Goal: Submit feedback/report problem

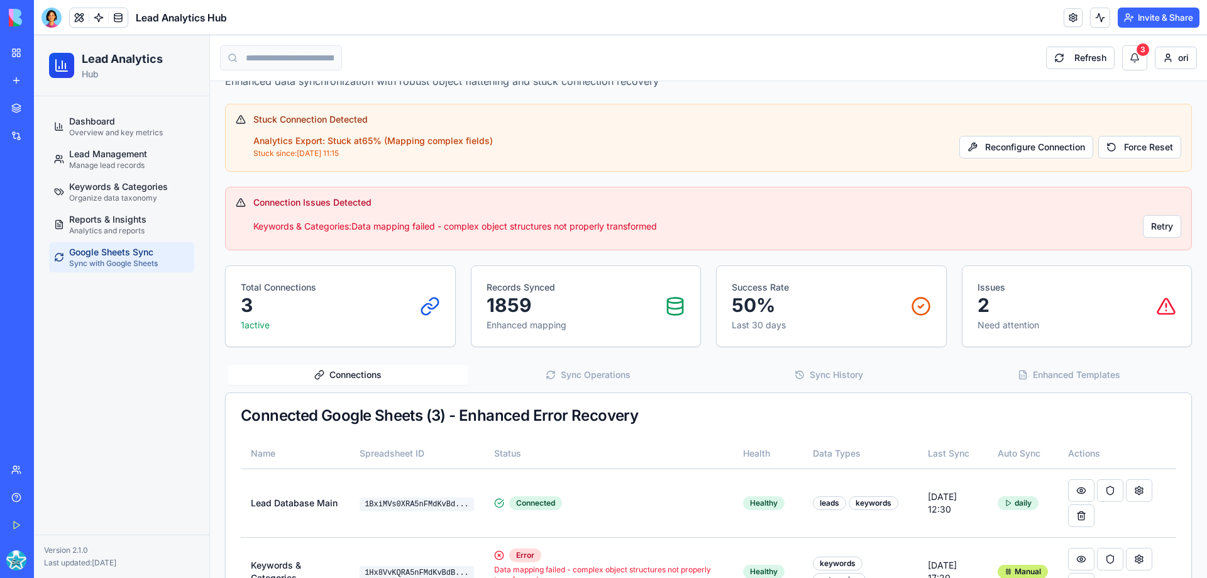
scroll to position [38, 0]
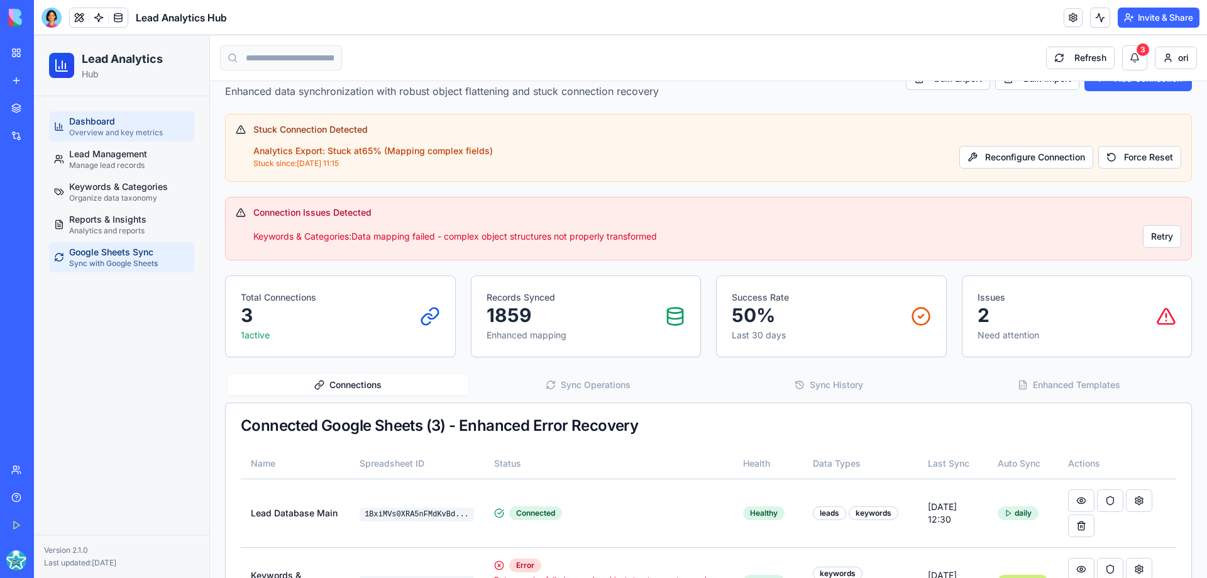
click at [121, 123] on div "Dashboard Overview and key metrics" at bounding box center [116, 126] width 94 height 23
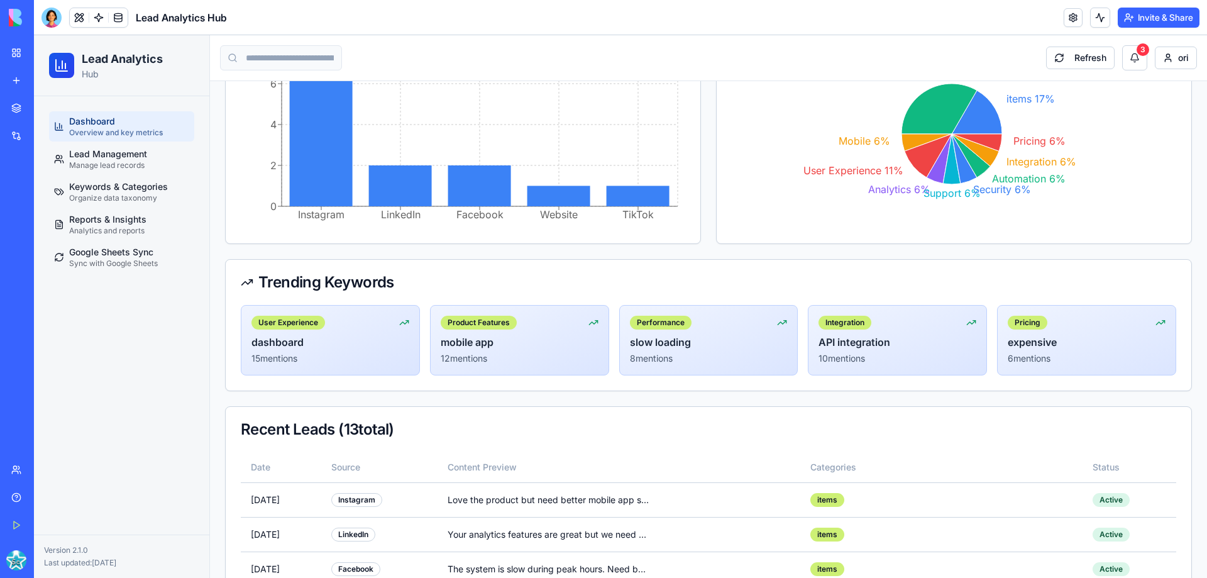
scroll to position [377, 0]
click at [119, 180] on link "Keywords & Categories Organize data taxonomy" at bounding box center [121, 192] width 145 height 30
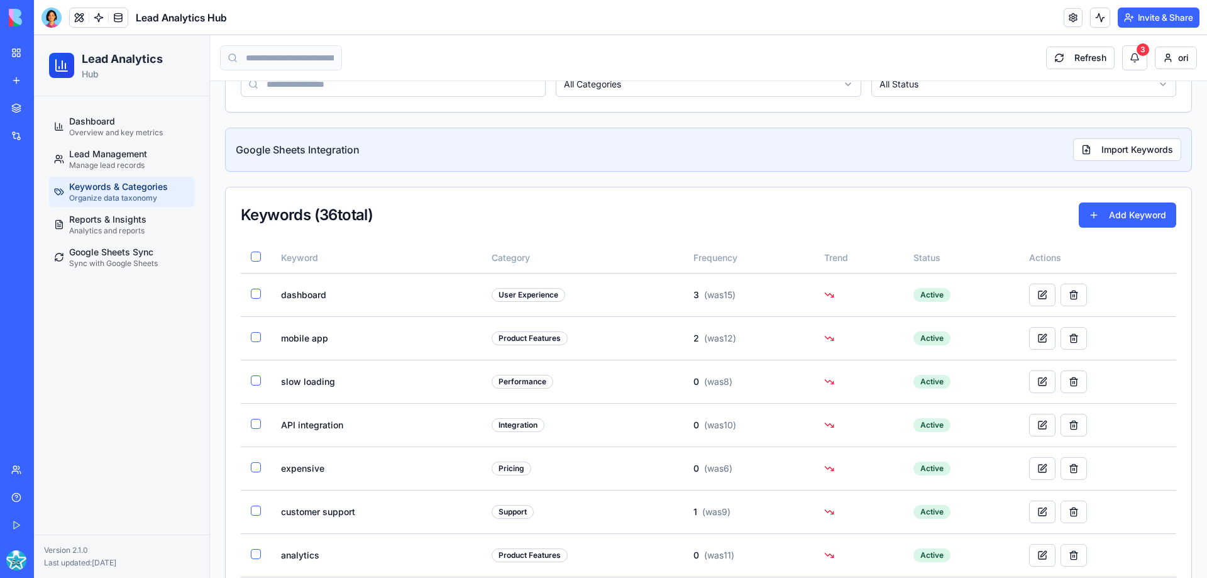
scroll to position [314, 0]
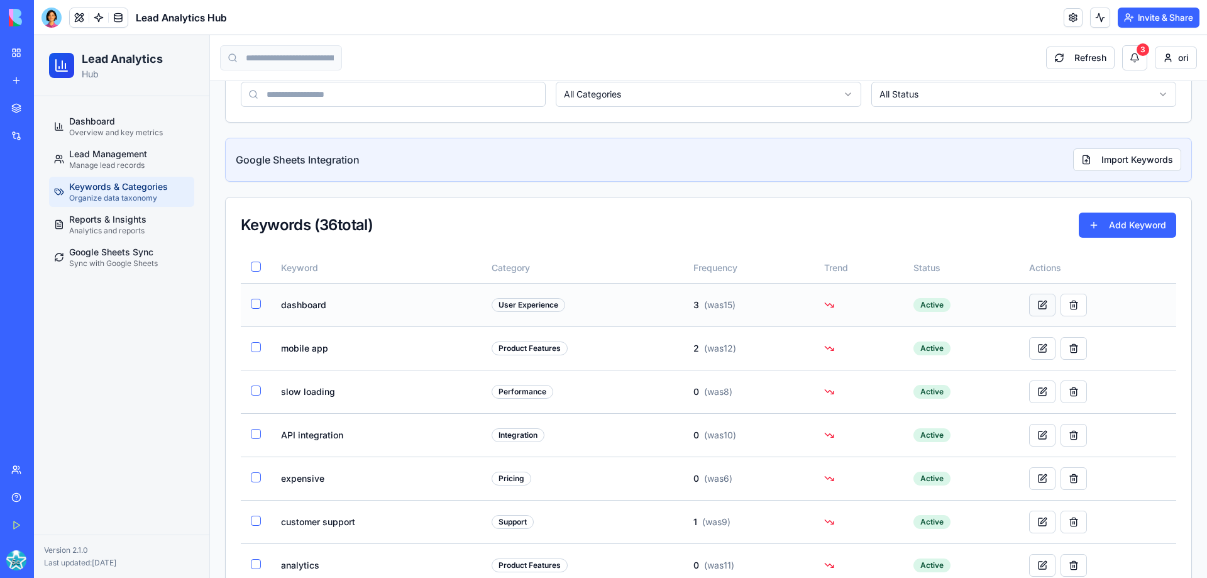
click at [1034, 301] on button at bounding box center [1042, 305] width 26 height 23
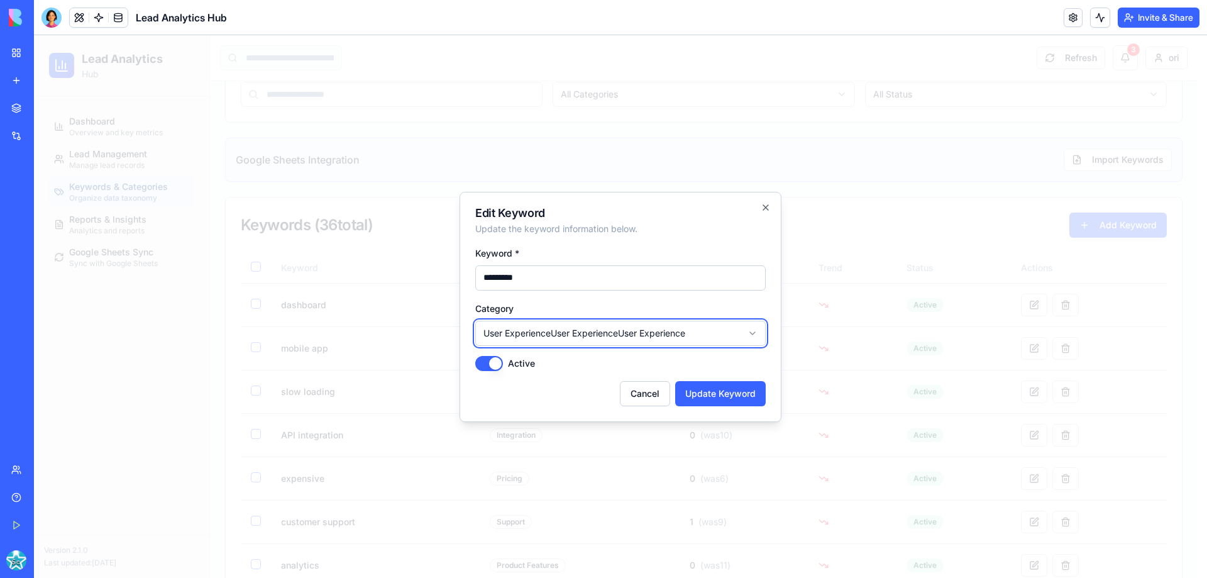
click at [767, 204] on icon "button" at bounding box center [766, 207] width 10 height 10
select select
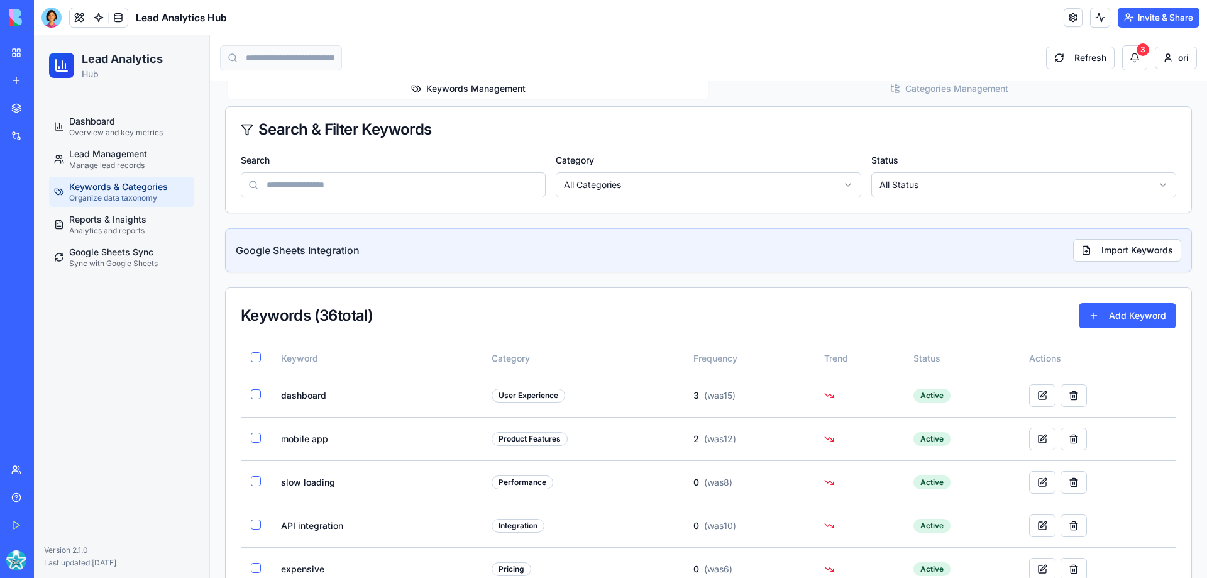
scroll to position [126, 0]
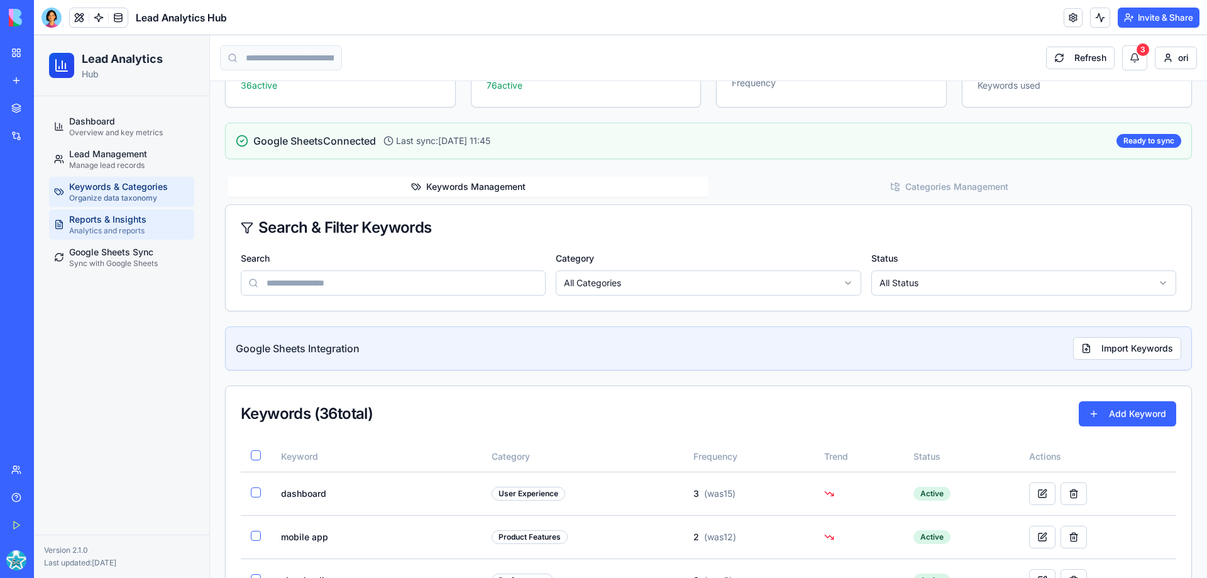
click at [123, 214] on span "Reports & Insights" at bounding box center [107, 219] width 77 height 13
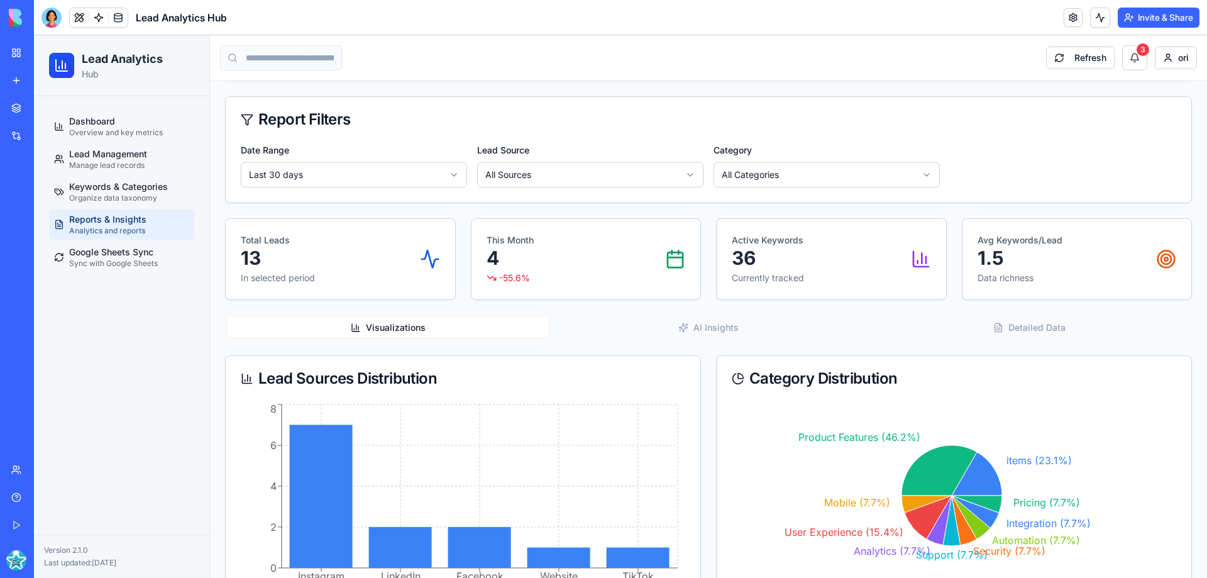
scroll to position [101, 0]
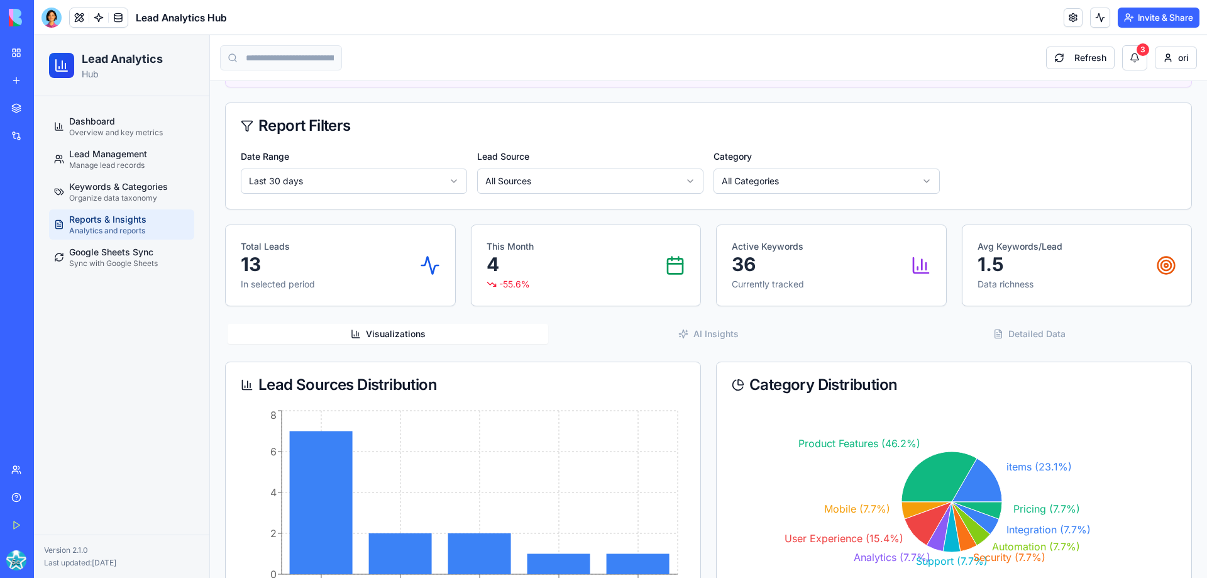
click at [718, 331] on div "Reports & Insights Comprehensive analytics and AI-powered insights Refresh Data…" at bounding box center [708, 436] width 967 height 881
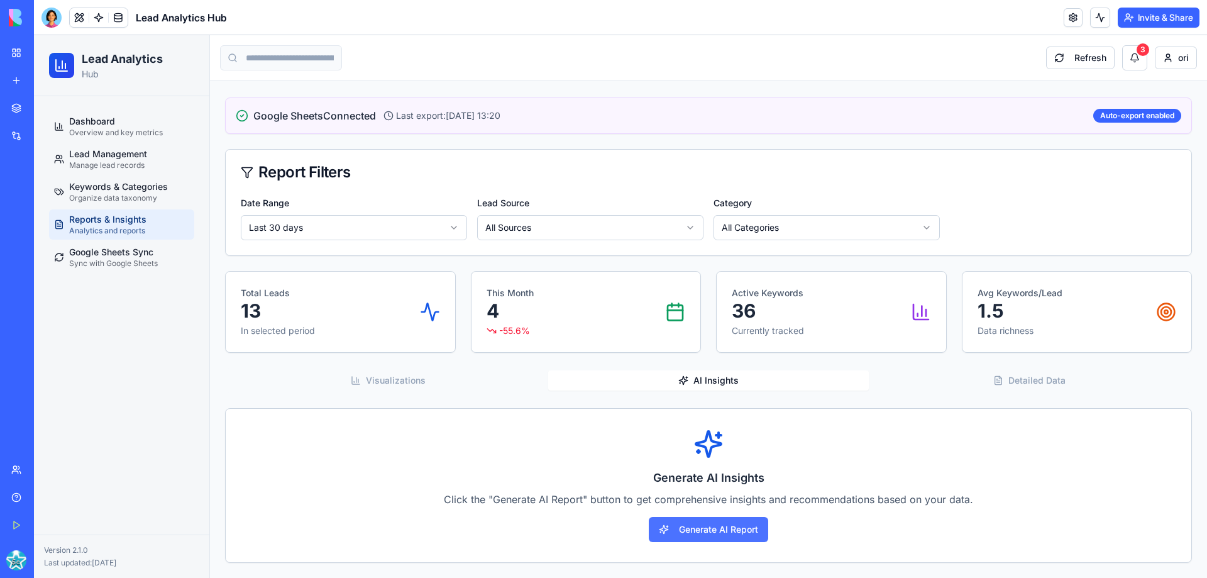
click at [704, 526] on button "Generate AI Report" at bounding box center [708, 529] width 119 height 25
click at [110, 152] on span "Lead Management" at bounding box center [108, 154] width 78 height 13
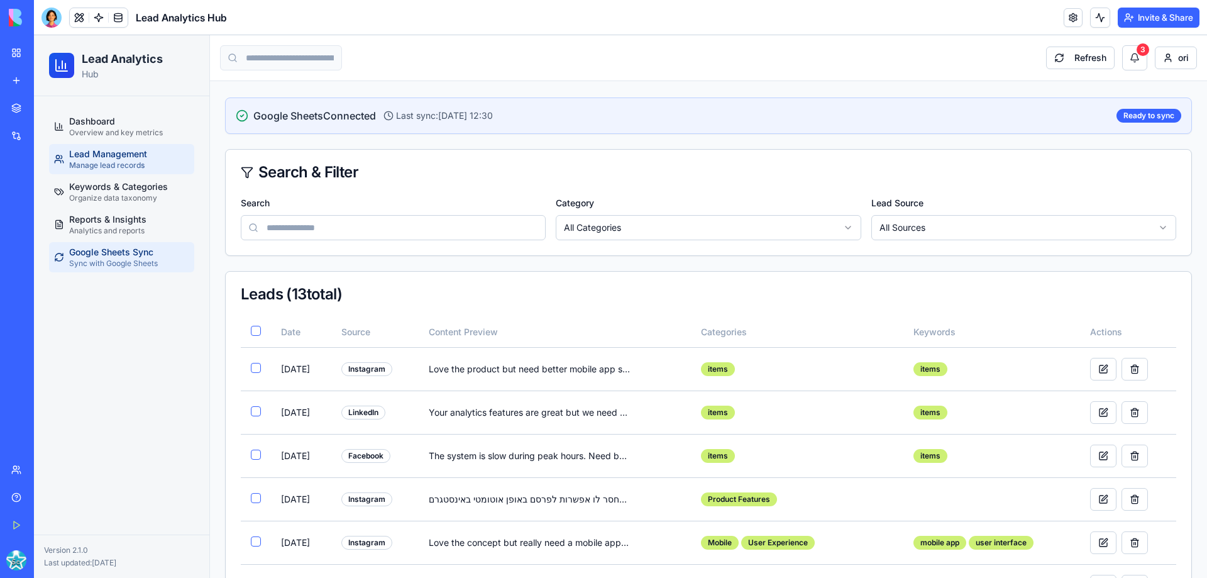
click at [121, 258] on span "Google Sheets Sync" at bounding box center [111, 252] width 84 height 13
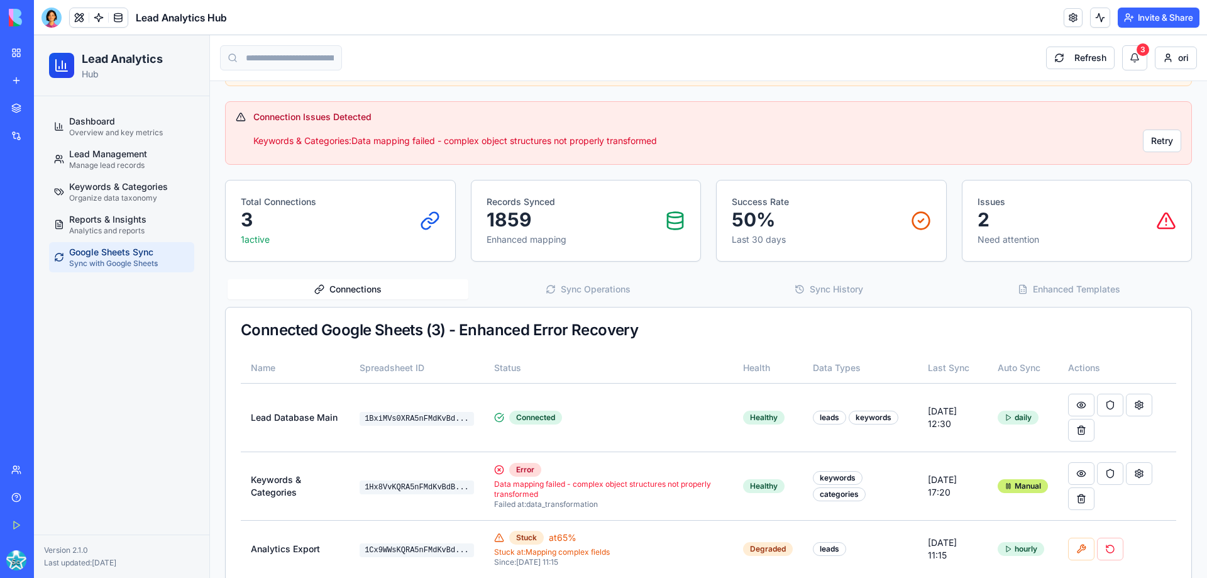
scroll to position [163, 0]
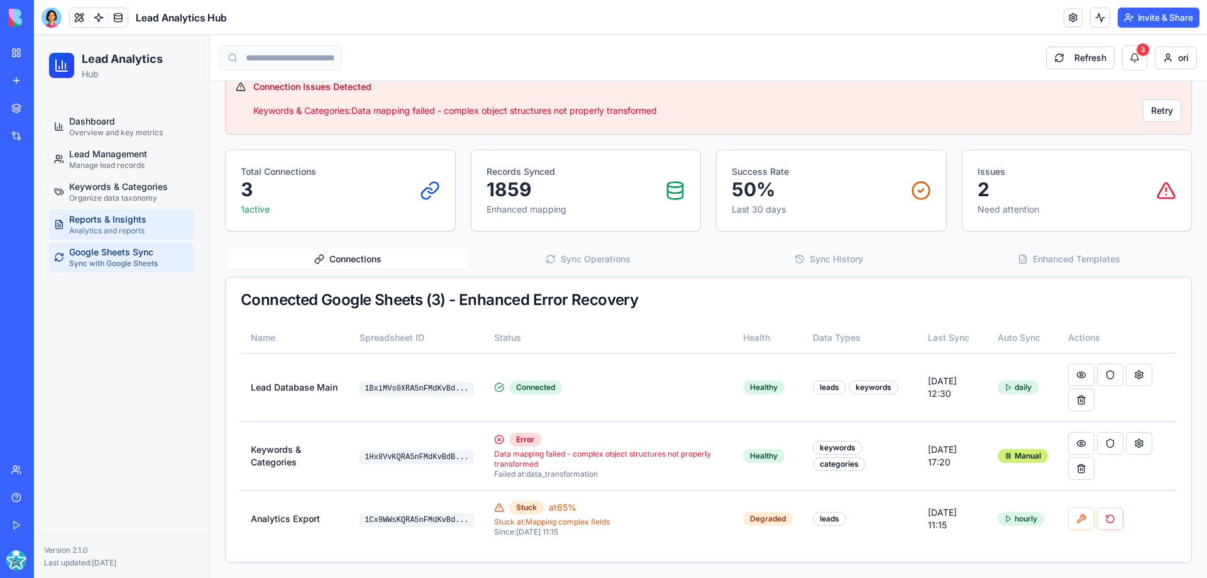
click at [113, 221] on span "Reports & Insights" at bounding box center [107, 219] width 77 height 13
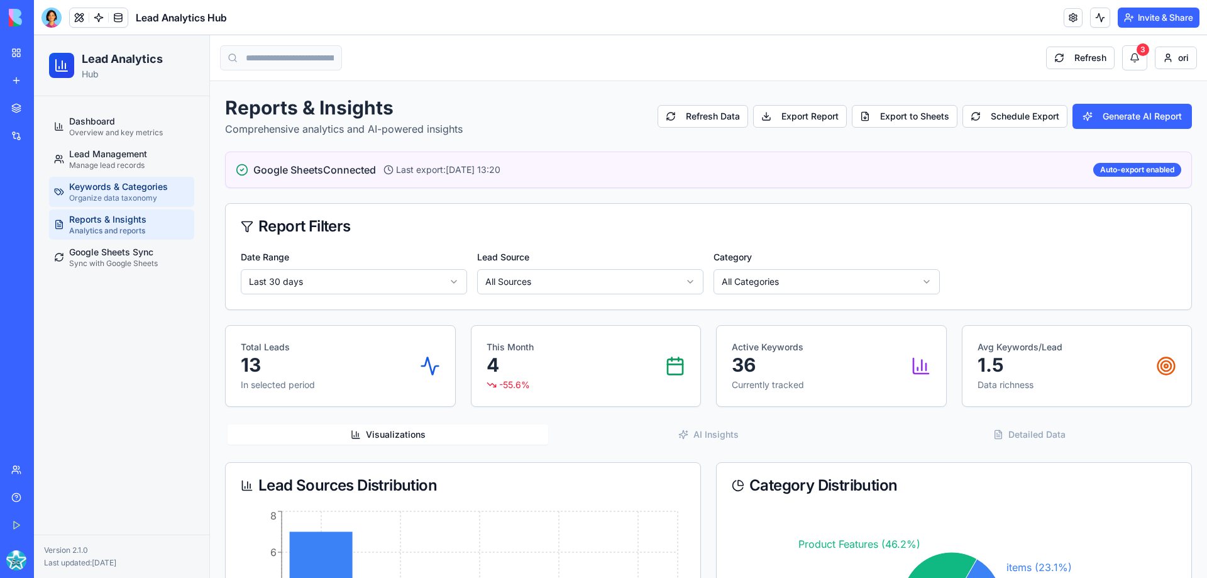
click at [126, 193] on span "Organize data taxonomy" at bounding box center [113, 198] width 88 height 10
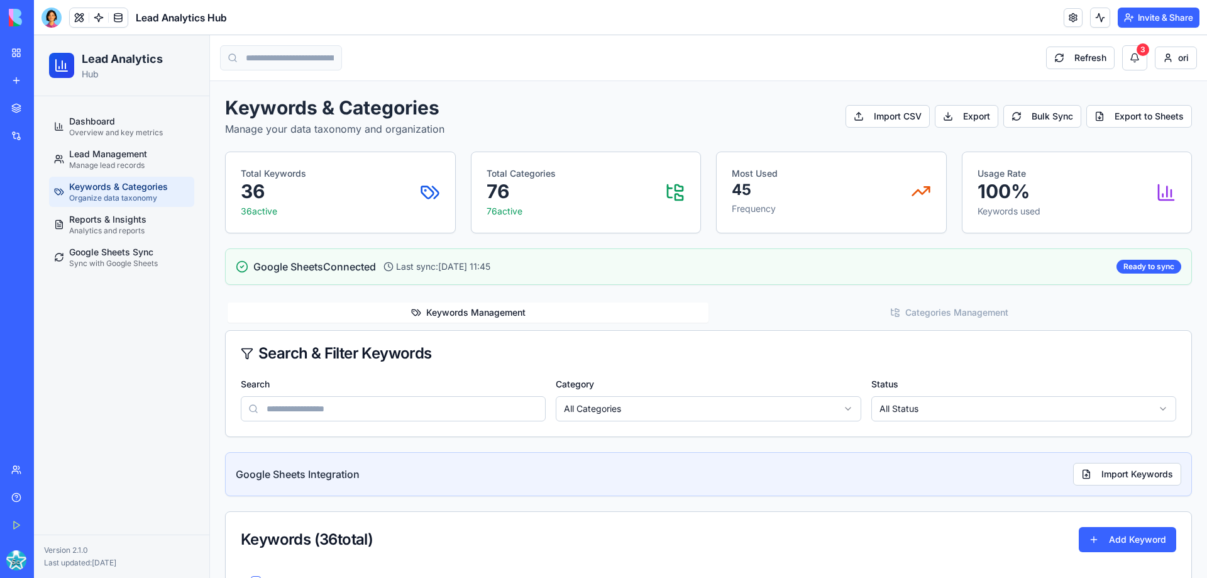
click at [952, 308] on button "Categories Management" at bounding box center [949, 312] width 481 height 20
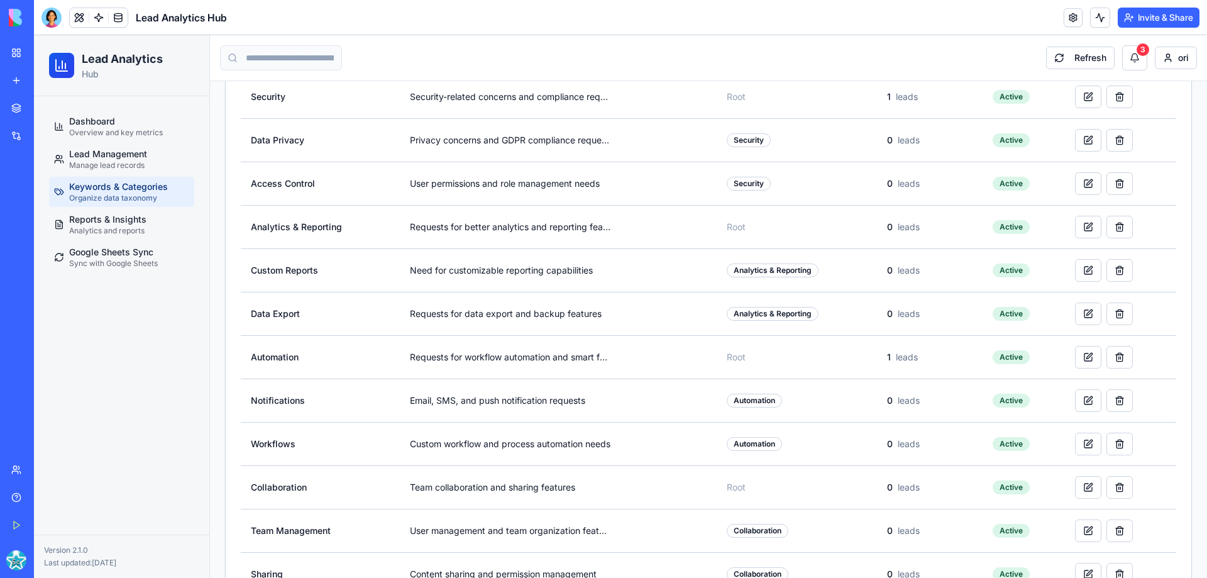
scroll to position [1461, 0]
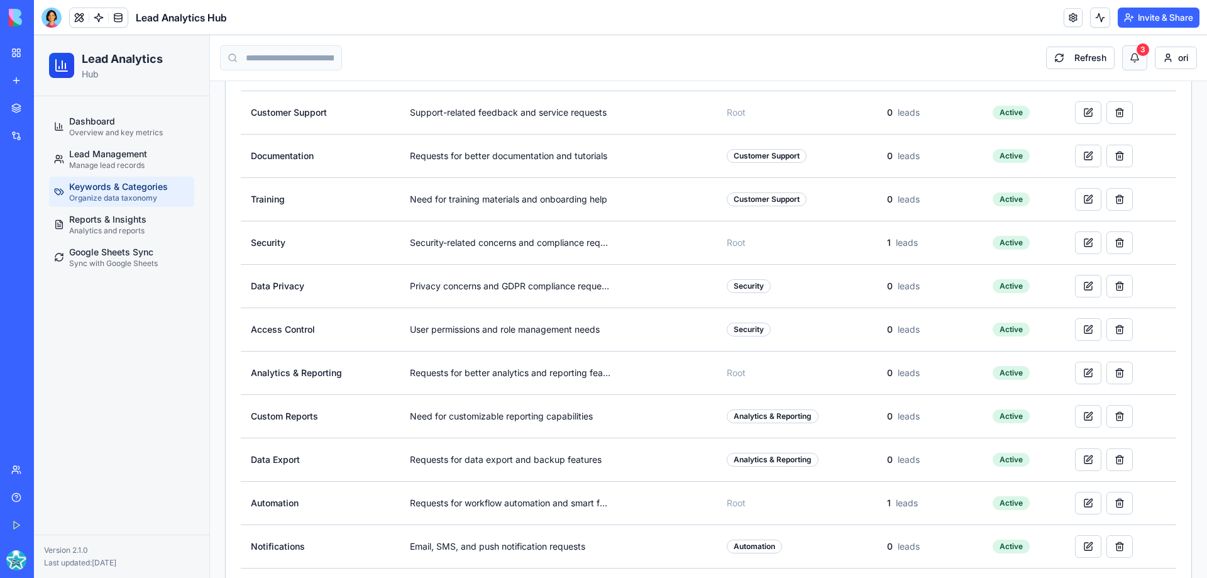
click at [1122, 53] on button "3" at bounding box center [1134, 57] width 25 height 25
click at [1124, 58] on button "3" at bounding box center [1134, 57] width 25 height 25
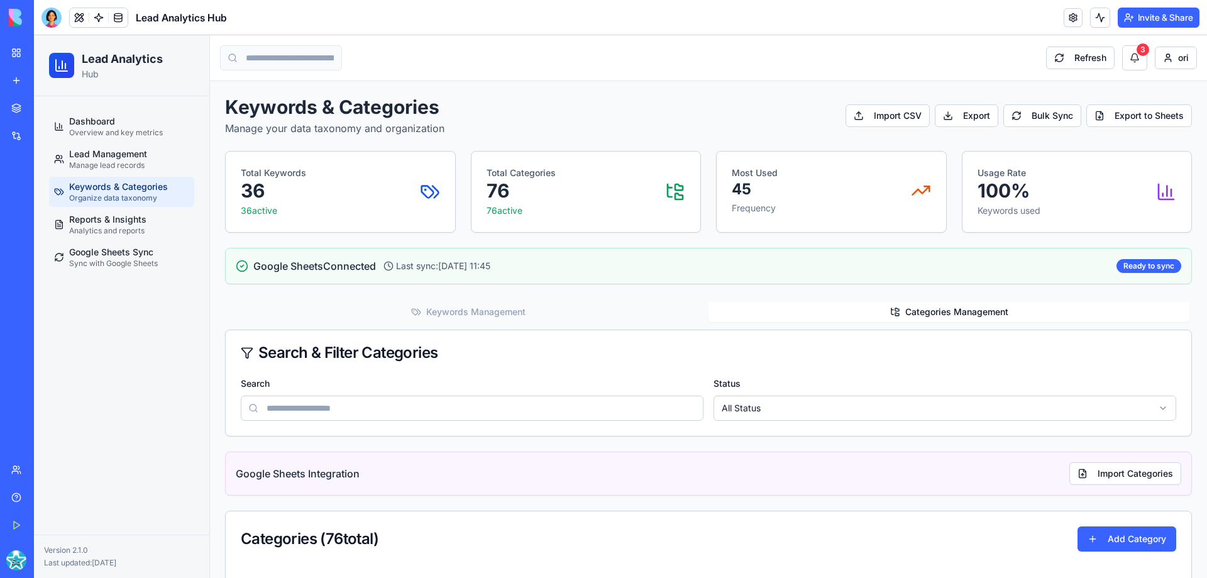
scroll to position [0, 0]
click at [48, 14] on div at bounding box center [51, 18] width 20 height 20
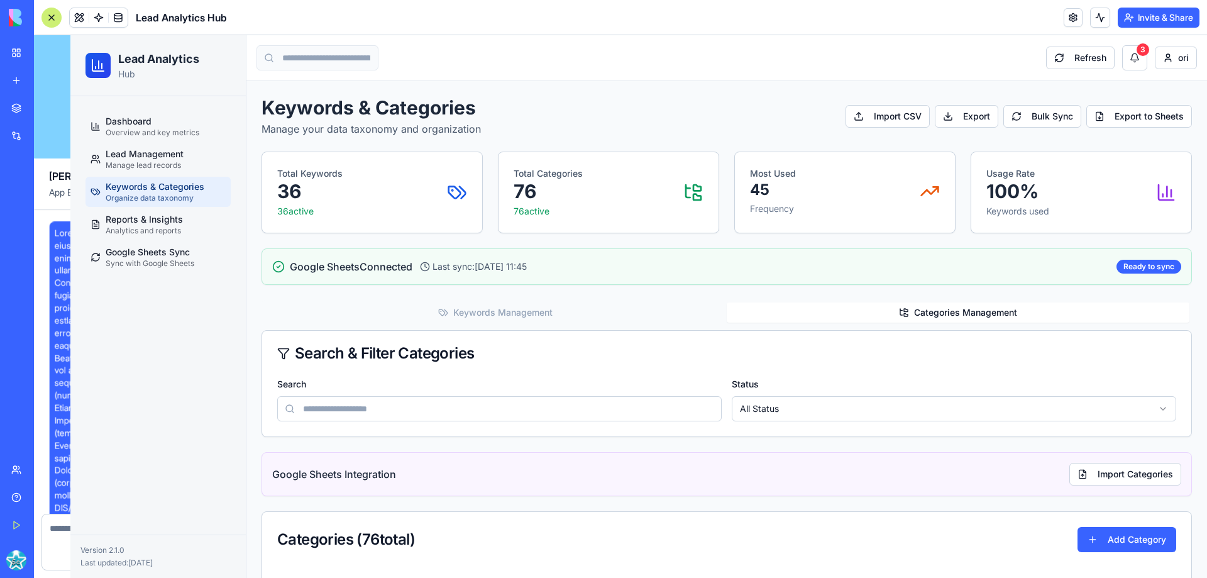
scroll to position [21473, 0]
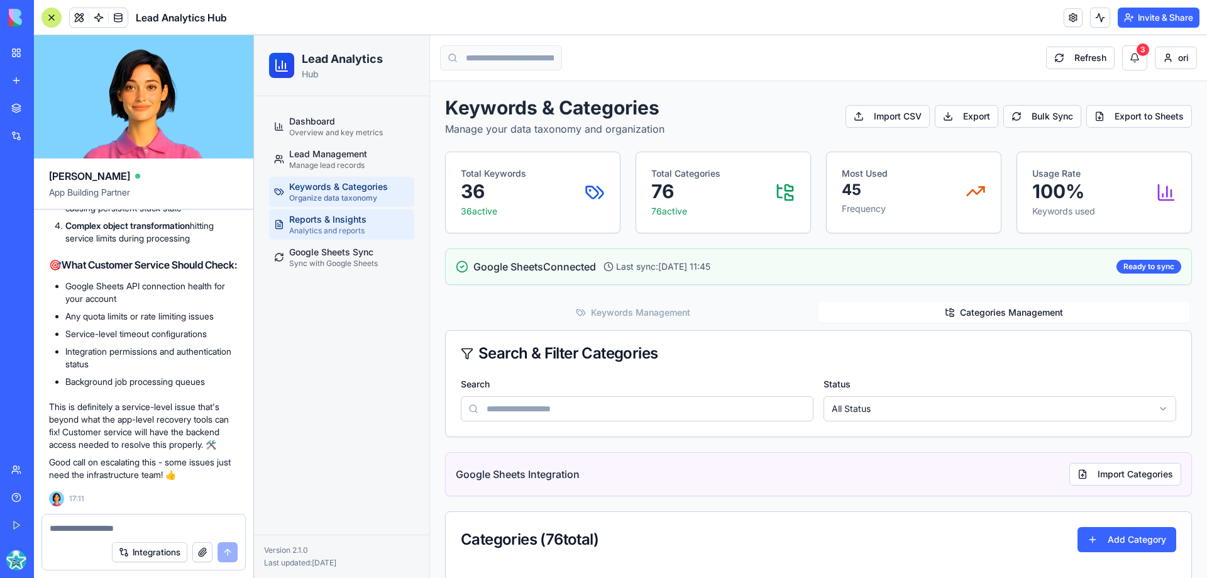
click at [326, 219] on span "Reports & Insights" at bounding box center [327, 219] width 77 height 13
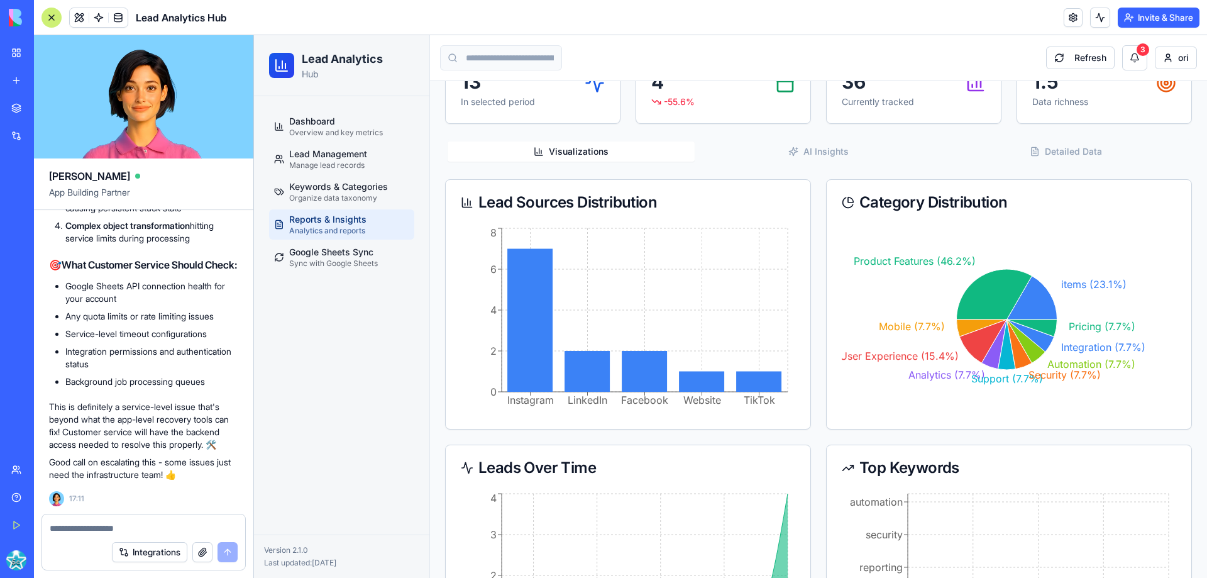
scroll to position [179, 0]
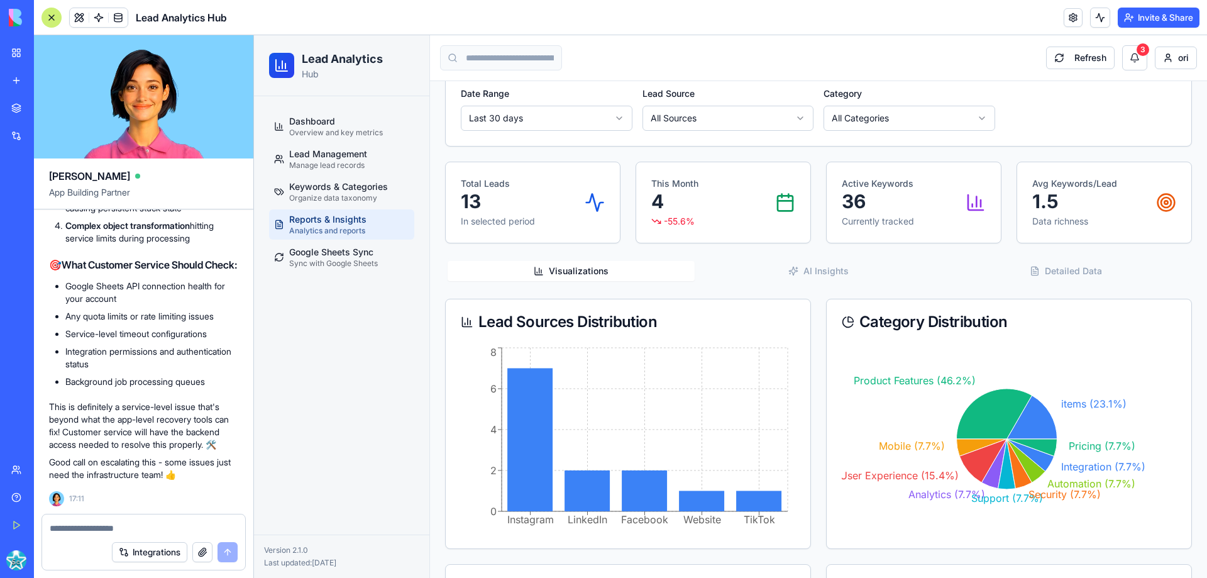
click at [825, 274] on div "Reports & Insights Comprehensive analytics and AI-powered insights Refresh Data…" at bounding box center [818, 366] width 747 height 897
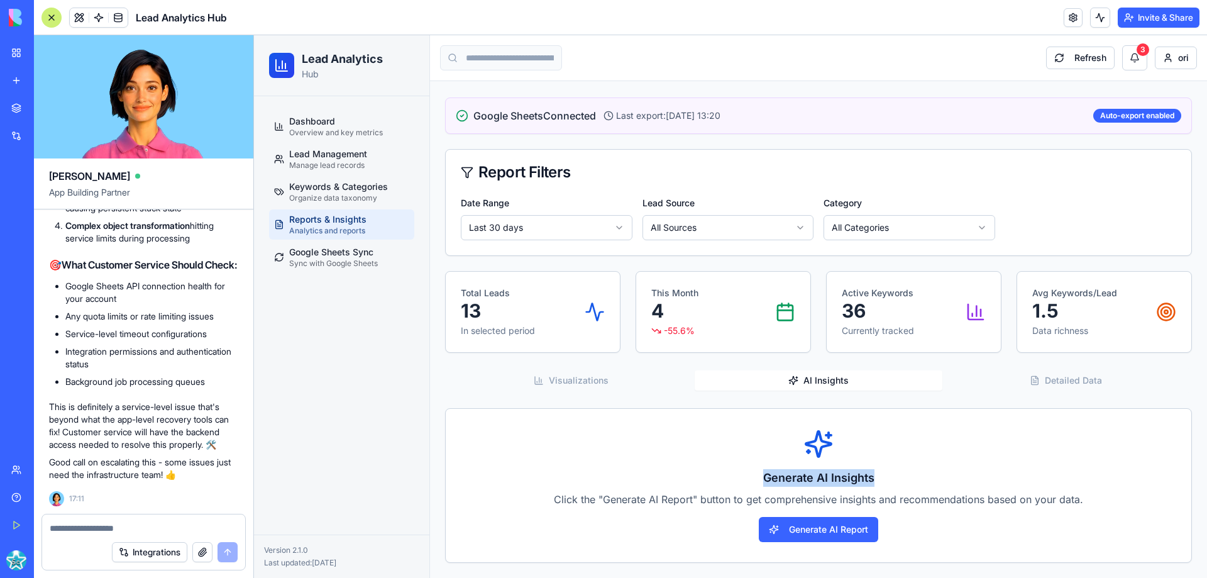
drag, startPoint x: 743, startPoint y: 477, endPoint x: 871, endPoint y: 478, distance: 128.3
click at [871, 478] on h3 "Generate AI Insights" at bounding box center [818, 478] width 705 height 18
copy h3 "Generate AI Insights"
click at [122, 527] on textarea at bounding box center [144, 528] width 188 height 13
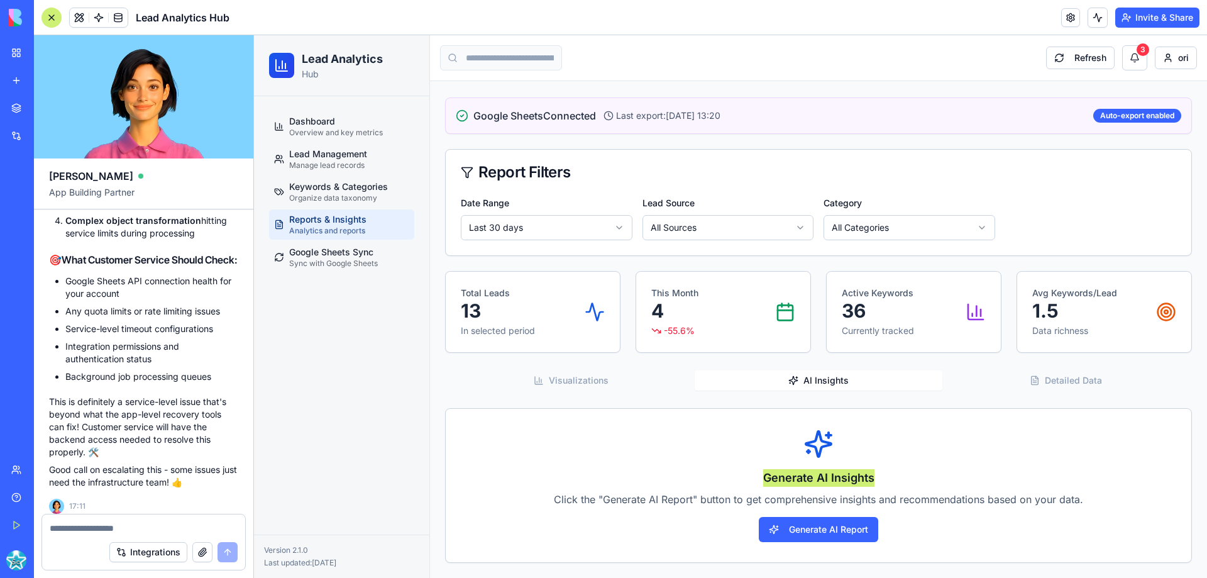
scroll to position [21473, 0]
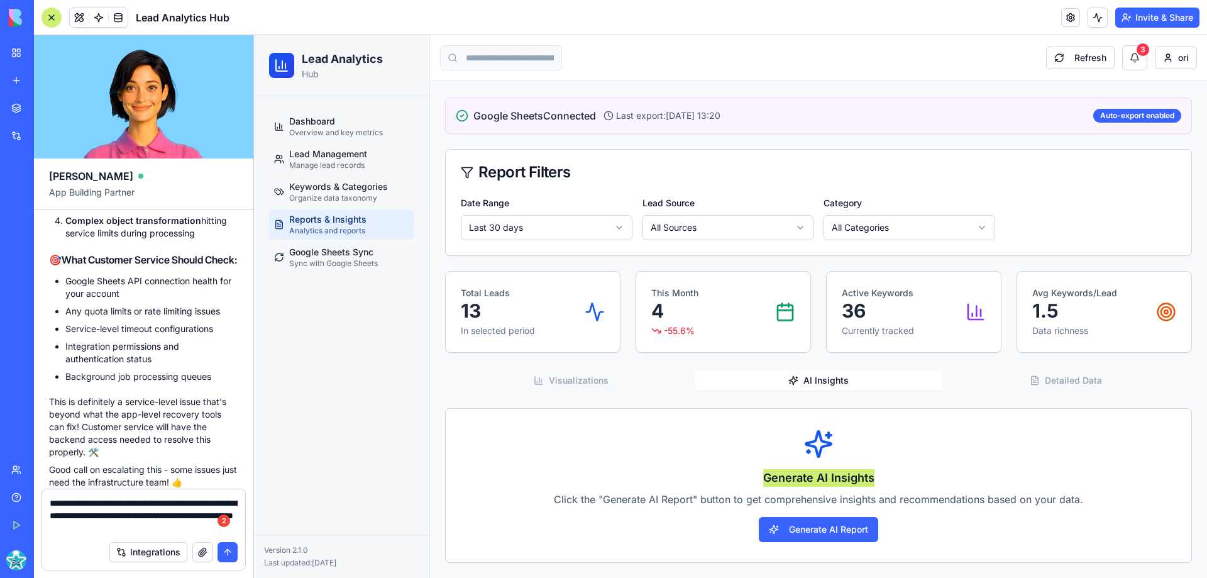
click at [131, 516] on textarea "**********" at bounding box center [144, 516] width 188 height 38
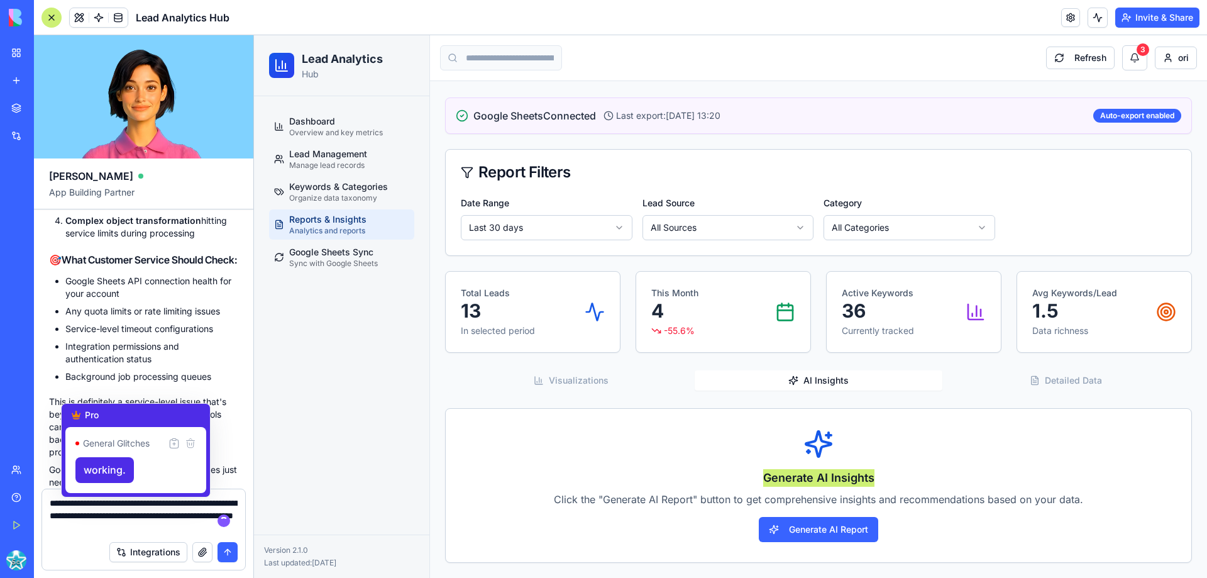
click at [194, 507] on textarea "**********" at bounding box center [144, 516] width 188 height 38
type textarea "**********"
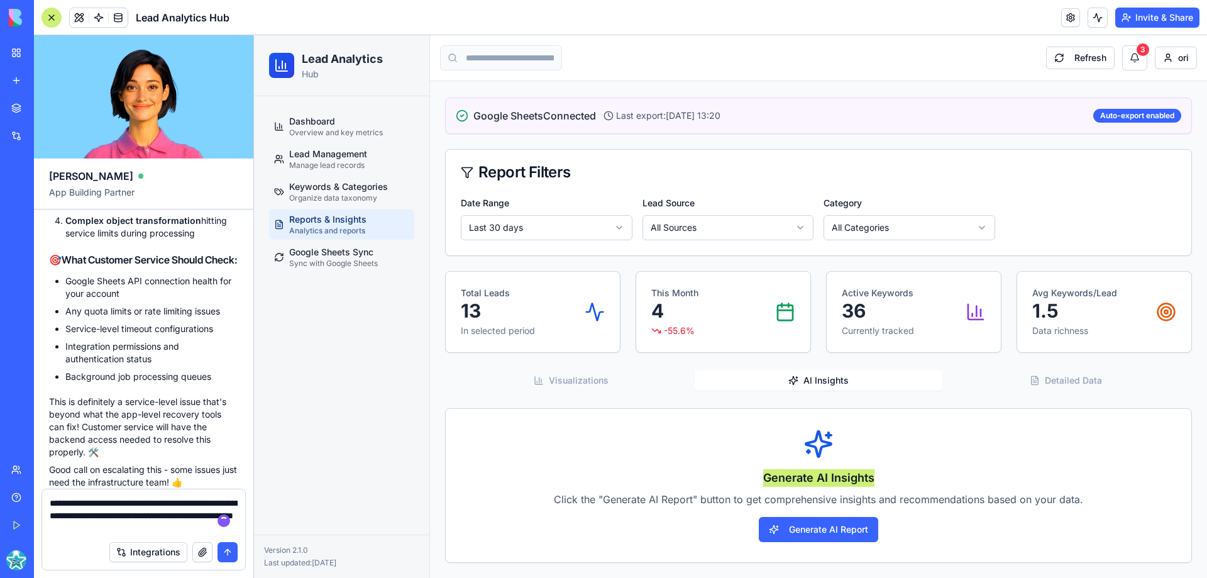
click at [166, 529] on textarea "**********" at bounding box center [144, 516] width 188 height 38
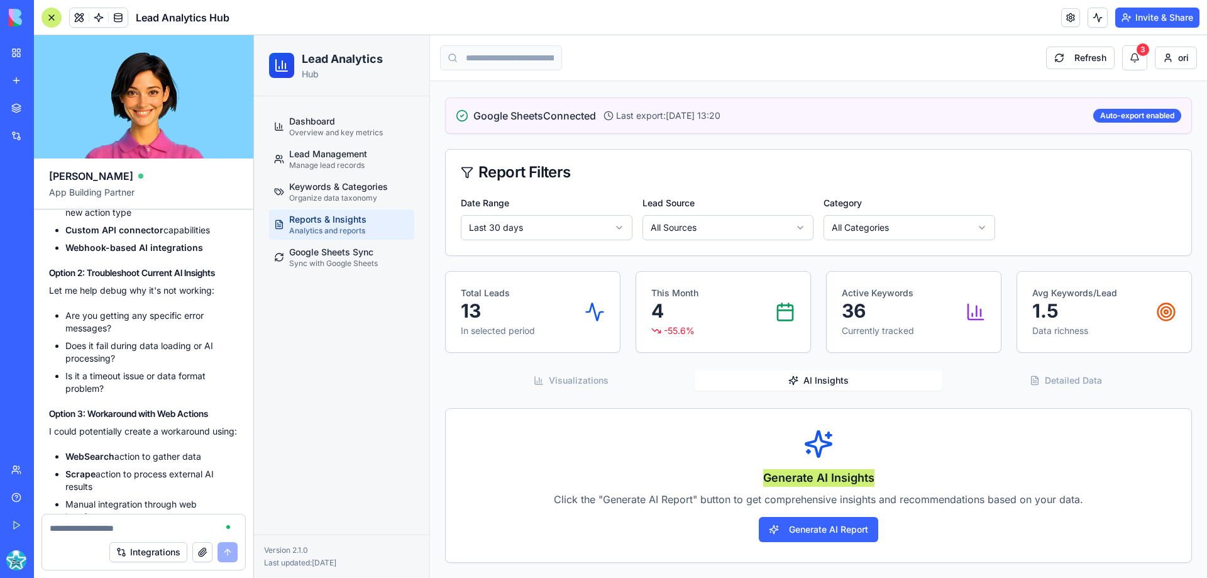
scroll to position [22381, 0]
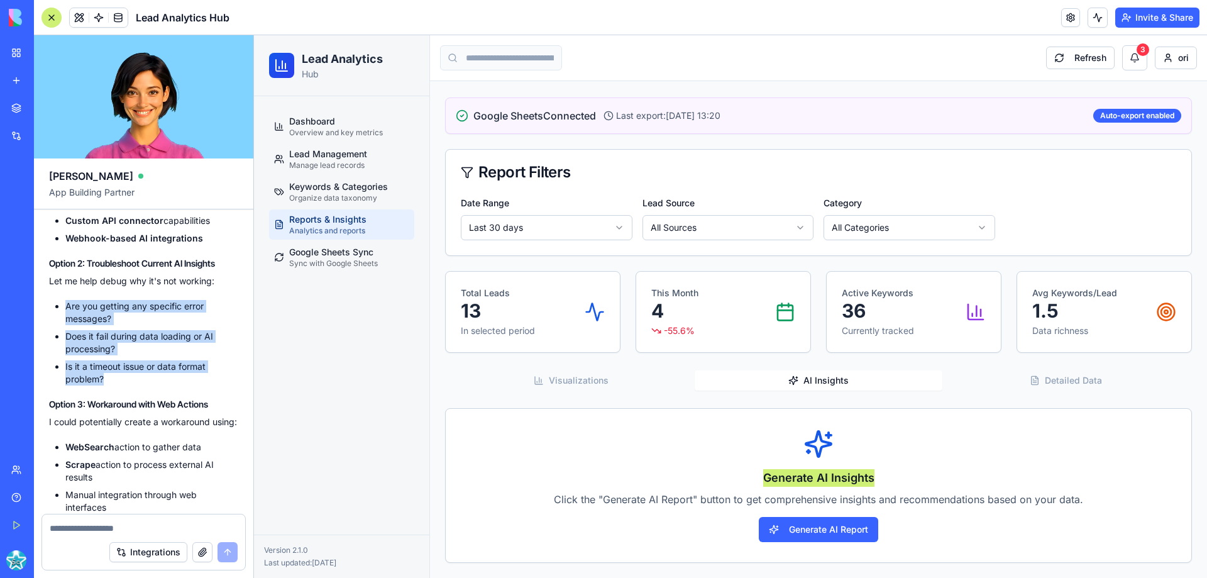
drag, startPoint x: 121, startPoint y: 372, endPoint x: 58, endPoint y: 289, distance: 103.6
click at [58, 289] on div "🤔 AI Insights Issue & Custom API Integration I can see the Generate AI Insights…" at bounding box center [143, 208] width 189 height 1039
click at [123, 332] on li "Does it fail during data loading or AI processing?" at bounding box center [151, 342] width 173 height 25
drag, startPoint x: 123, startPoint y: 345, endPoint x: 62, endPoint y: 324, distance: 64.4
click at [62, 324] on ul "Are you getting any specific error messages? Does it fail during data loading o…" at bounding box center [143, 343] width 189 height 86
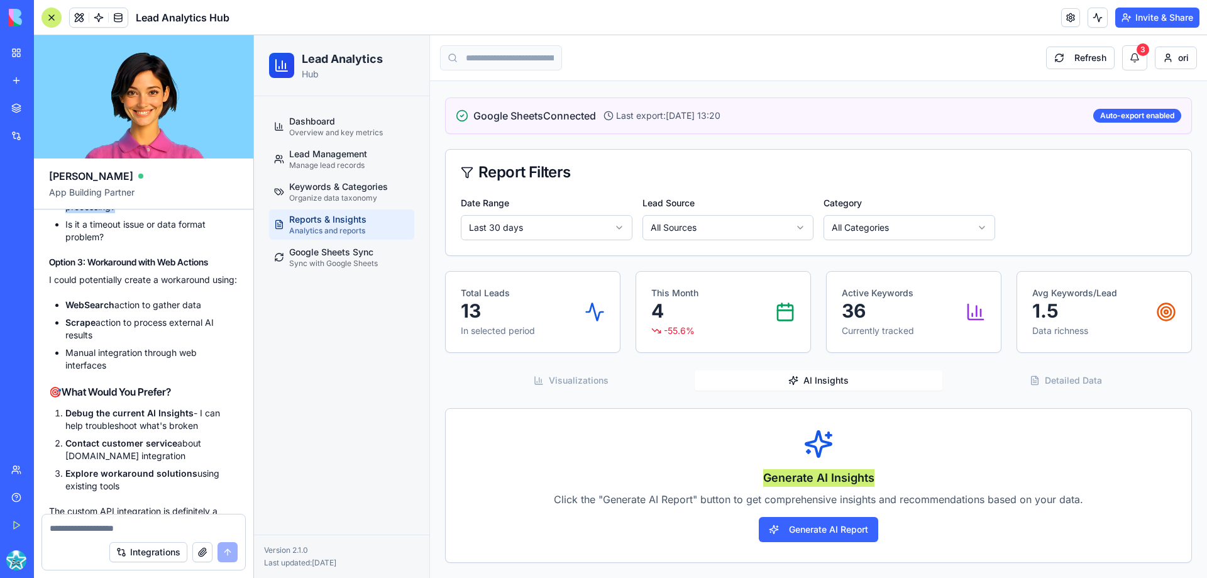
scroll to position [22633, 0]
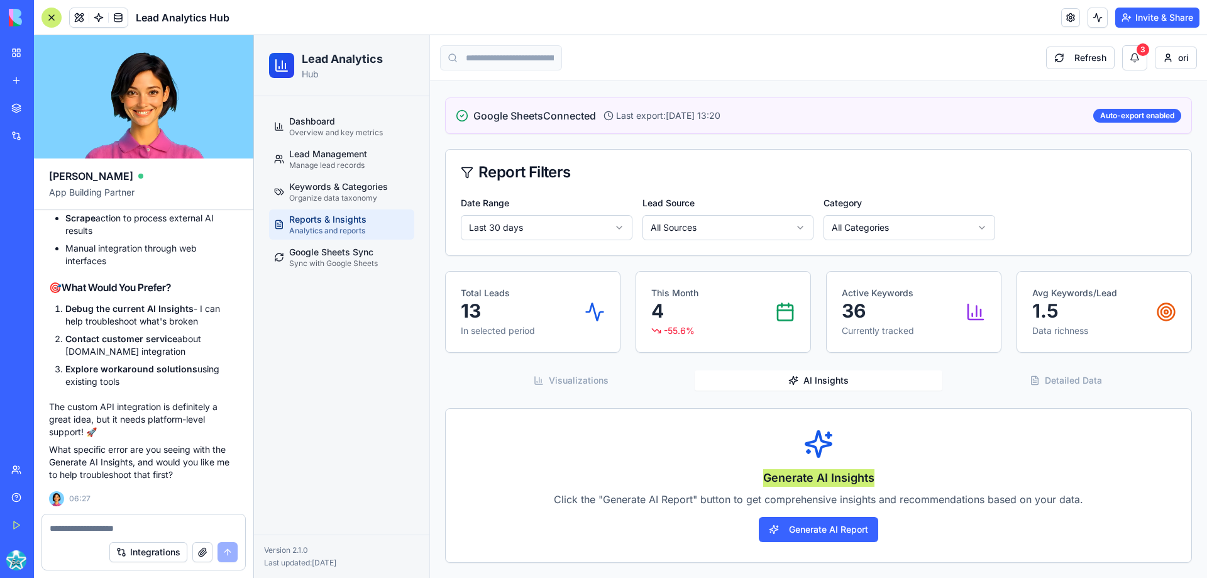
click at [77, 529] on textarea at bounding box center [144, 528] width 188 height 13
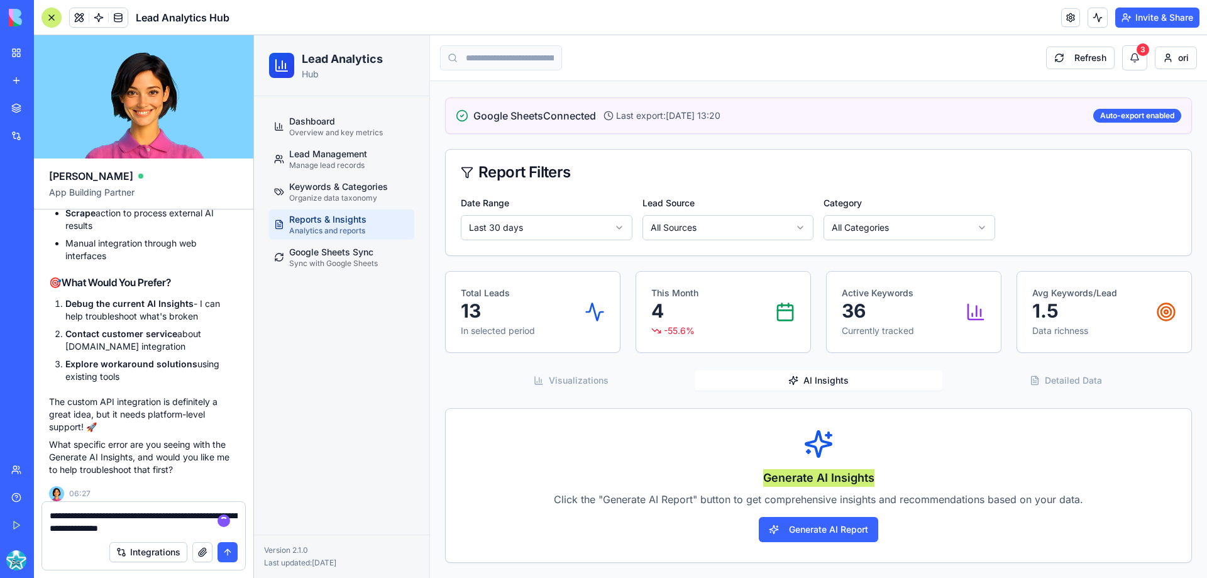
type textarea "**********"
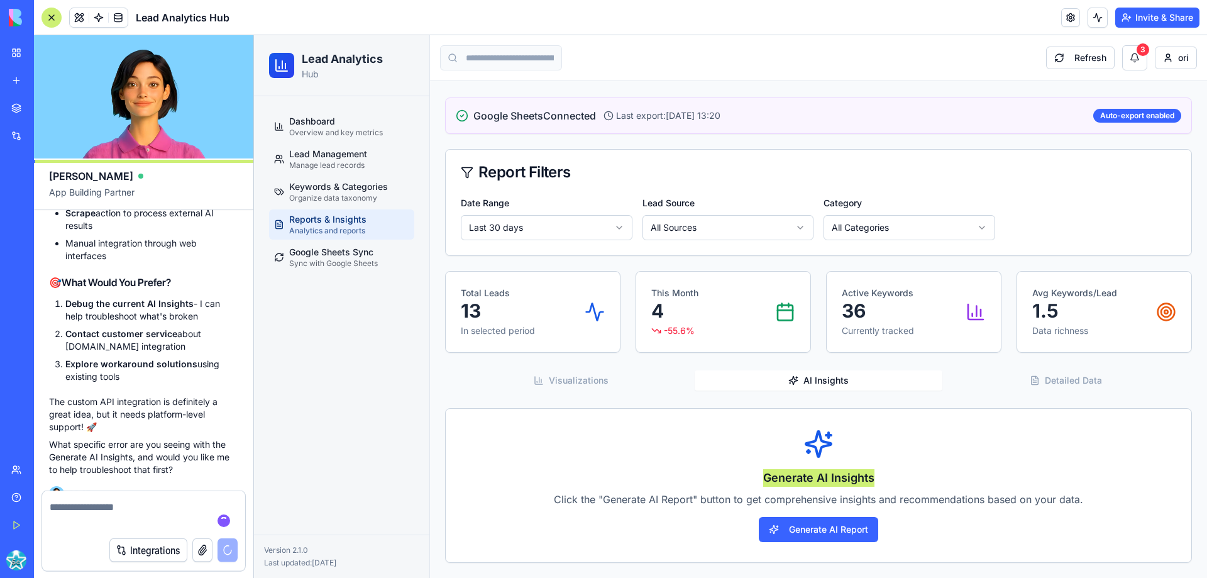
scroll to position [22693, 0]
